Goal: Task Accomplishment & Management: Manage account settings

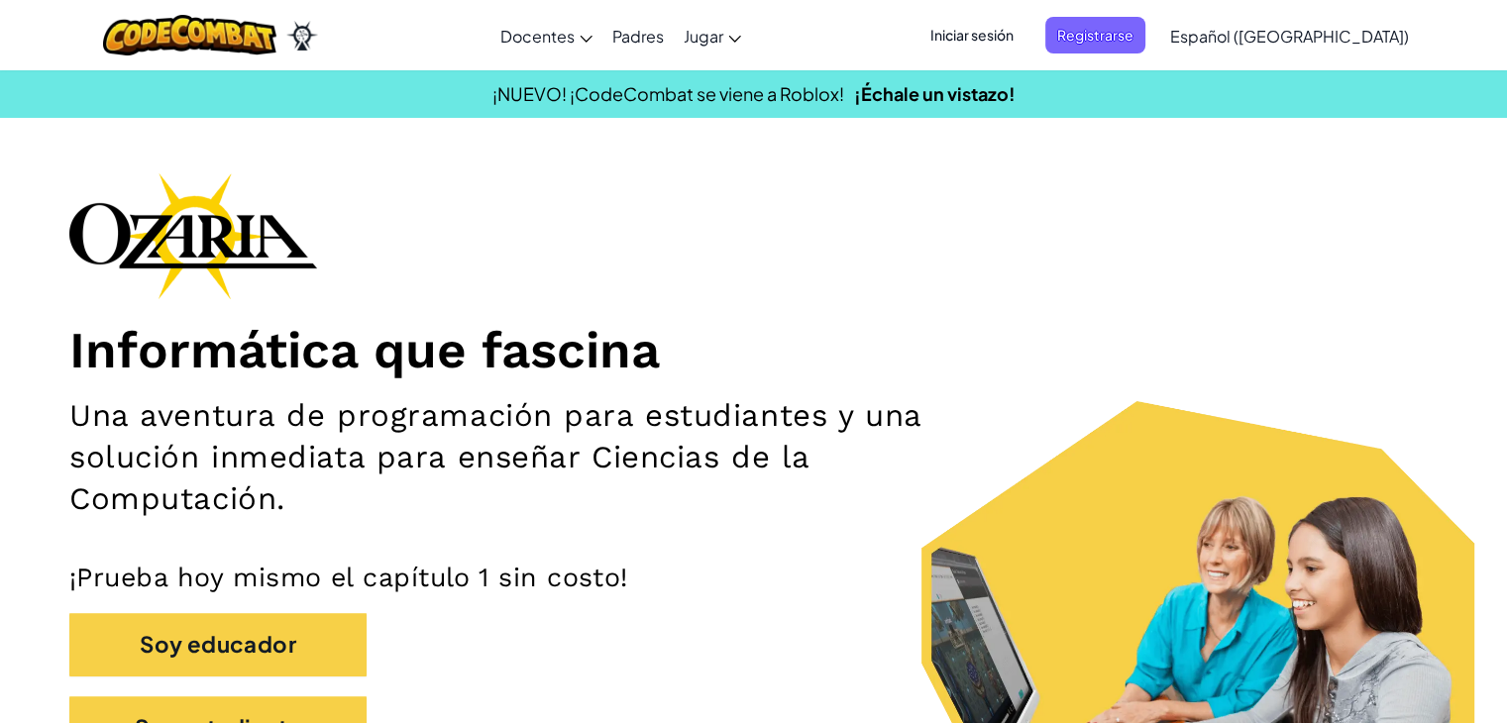
click at [1014, 16] on div "Iniciar sesión Registrarse Español ([GEOGRAPHIC_DATA]) English ([GEOGRAPHIC_DAT…" at bounding box center [1164, 36] width 510 height 54
click at [1019, 37] on span "Iniciar sesión" at bounding box center [971, 35] width 107 height 37
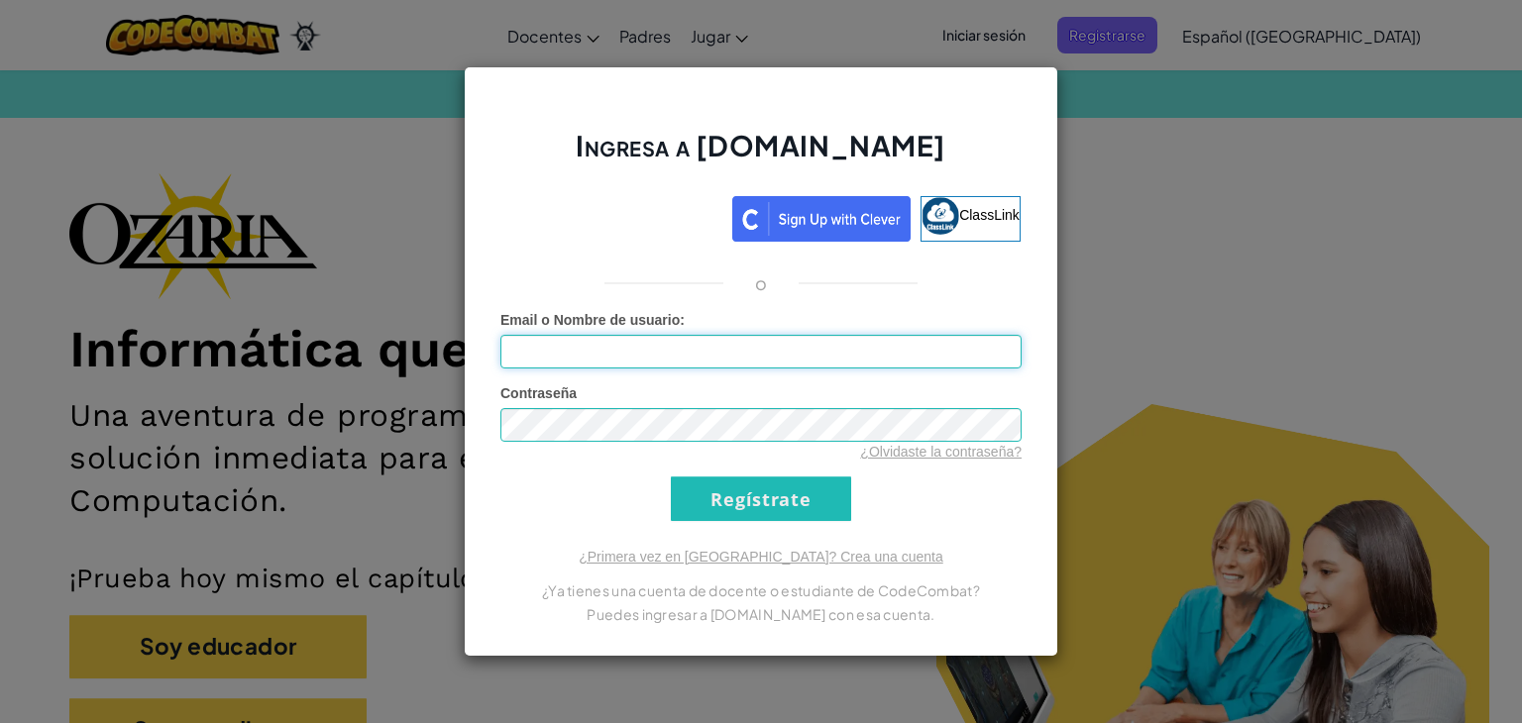
click at [563, 347] on input "Email o Nombre de usuario :" at bounding box center [760, 352] width 521 height 34
type input "al0"
click at [662, 400] on div "Contraseña ¿Olvidaste la contraseña?" at bounding box center [760, 422] width 521 height 78
click at [631, 367] on input "al0" at bounding box center [760, 352] width 521 height 34
drag, startPoint x: 606, startPoint y: 381, endPoint x: 594, endPoint y: 352, distance: 32.0
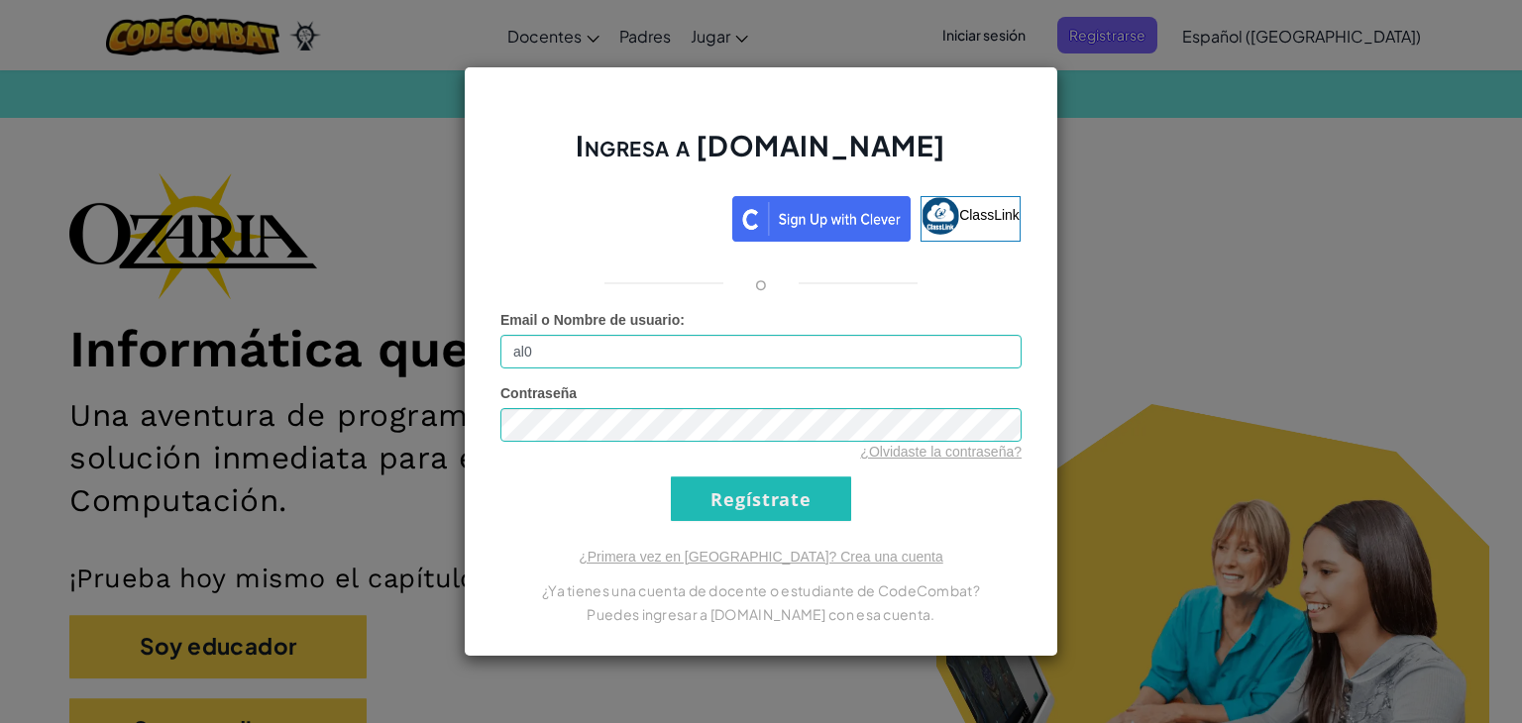
click at [605, 380] on form "Email o Nombre de usuario : al0 Contraseña ¿Olvidaste la contraseña? Regístrate" at bounding box center [760, 415] width 521 height 211
drag, startPoint x: 594, startPoint y: 352, endPoint x: 483, endPoint y: 358, distance: 112.1
click at [483, 358] on div "Ingresa a [DOMAIN_NAME] ClassLink o Error desconocido. Email o Nombre de usuari…" at bounding box center [761, 361] width 594 height 591
paste input "[EMAIL_ADDRESS][DOMAIN_NAME]"
type input "[EMAIL_ADDRESS][DOMAIN_NAME]"
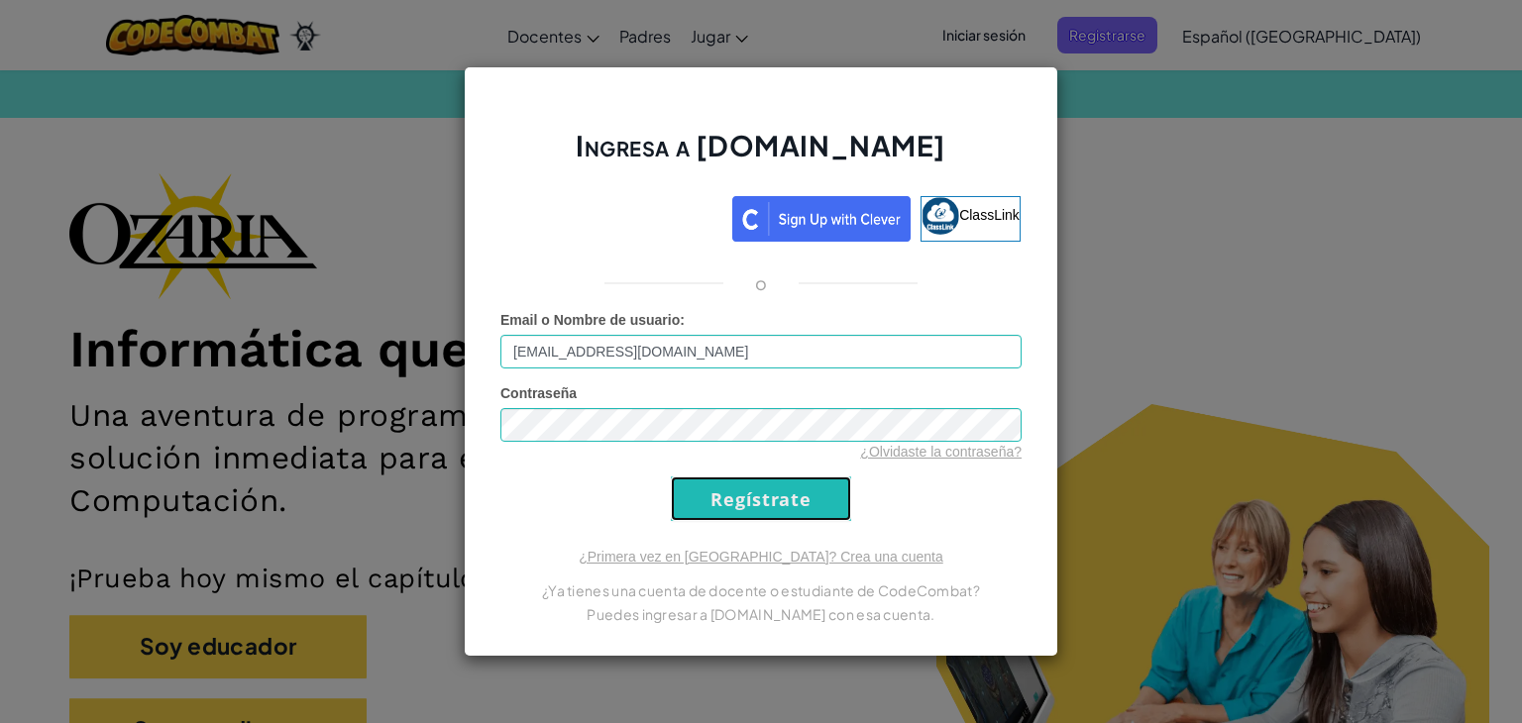
drag, startPoint x: 815, startPoint y: 488, endPoint x: 953, endPoint y: 520, distance: 141.3
click at [953, 520] on div "Ingresa a [DOMAIN_NAME] ClassLink o Error desconocido. Email o Nombre de usuari…" at bounding box center [761, 361] width 594 height 591
click at [833, 500] on input "Regístrate" at bounding box center [761, 499] width 180 height 45
